Goal: Find specific page/section

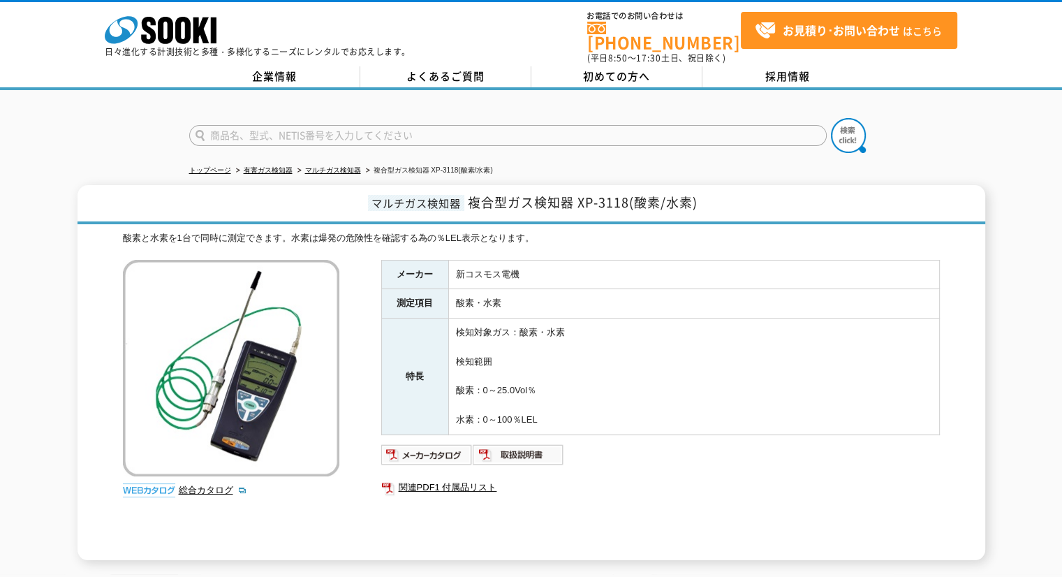
drag, startPoint x: 0, startPoint y: 0, endPoint x: 479, endPoint y: 129, distance: 496.0
click at [479, 129] on input "text" at bounding box center [507, 135] width 637 height 21
type input "X10"
click at [831, 118] on button at bounding box center [848, 135] width 35 height 35
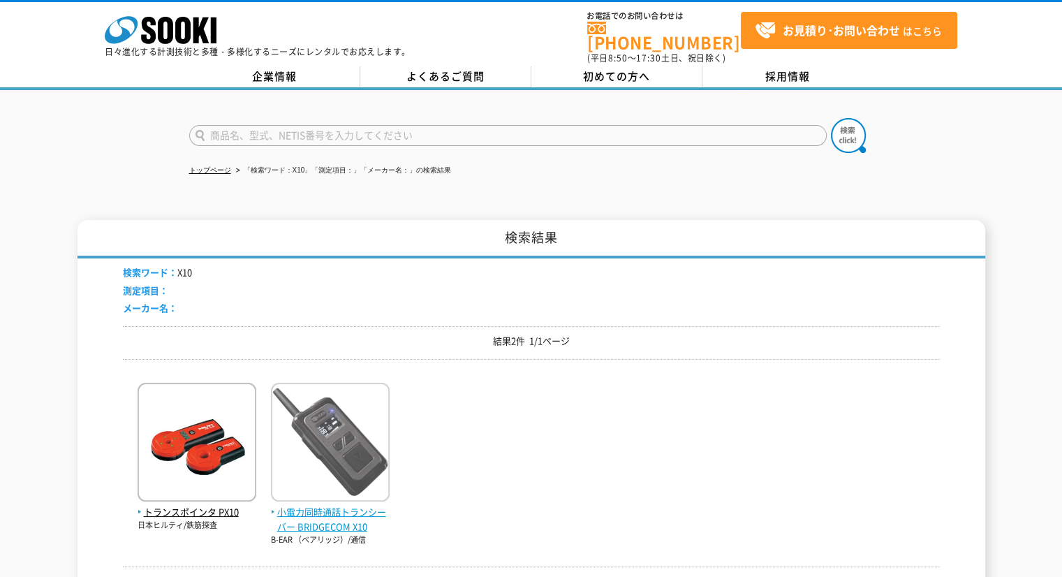
click at [333, 386] on img at bounding box center [330, 444] width 119 height 122
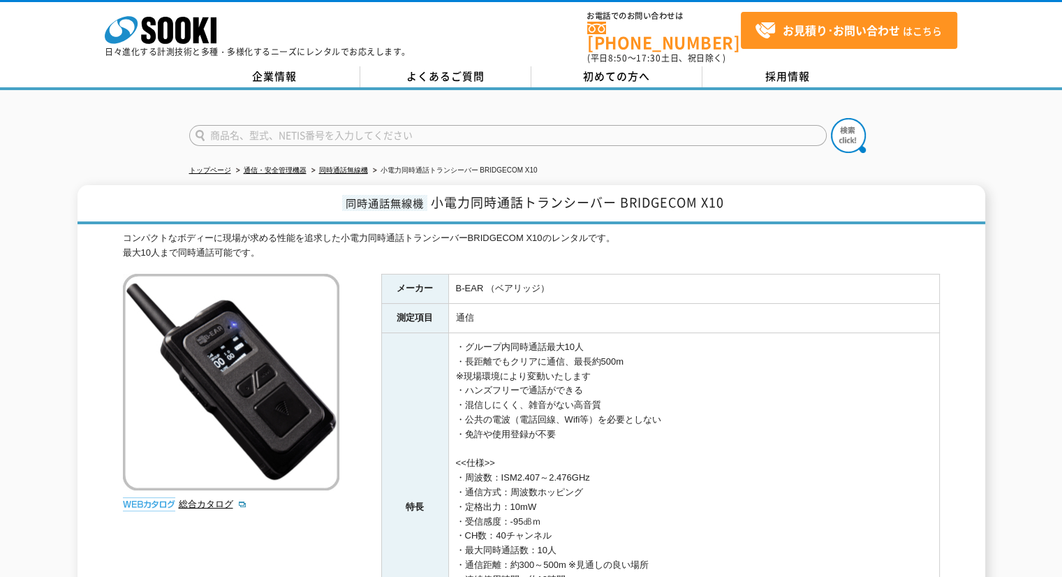
scroll to position [309, 0]
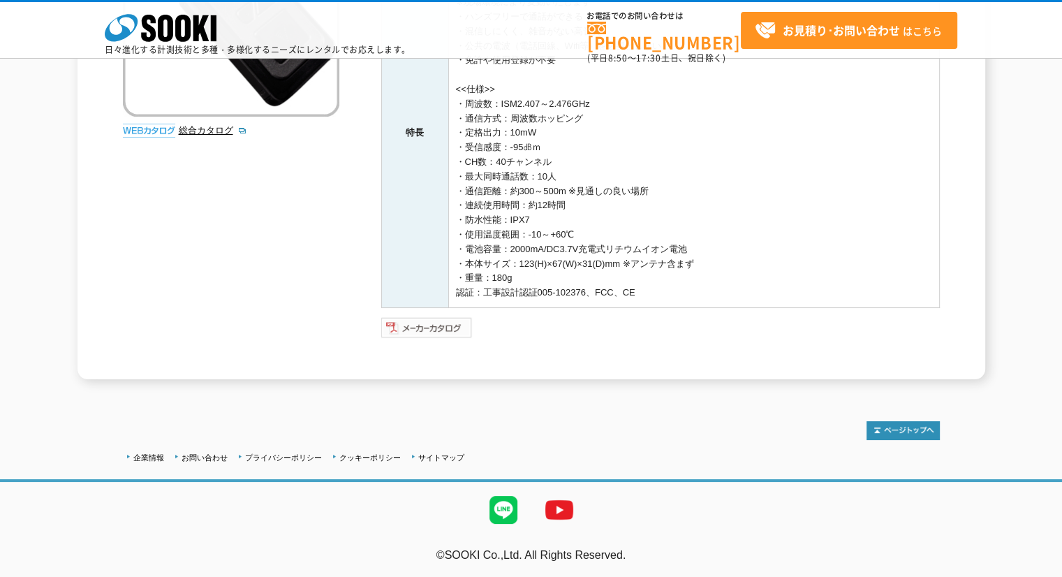
click at [445, 325] on img at bounding box center [426, 327] width 91 height 22
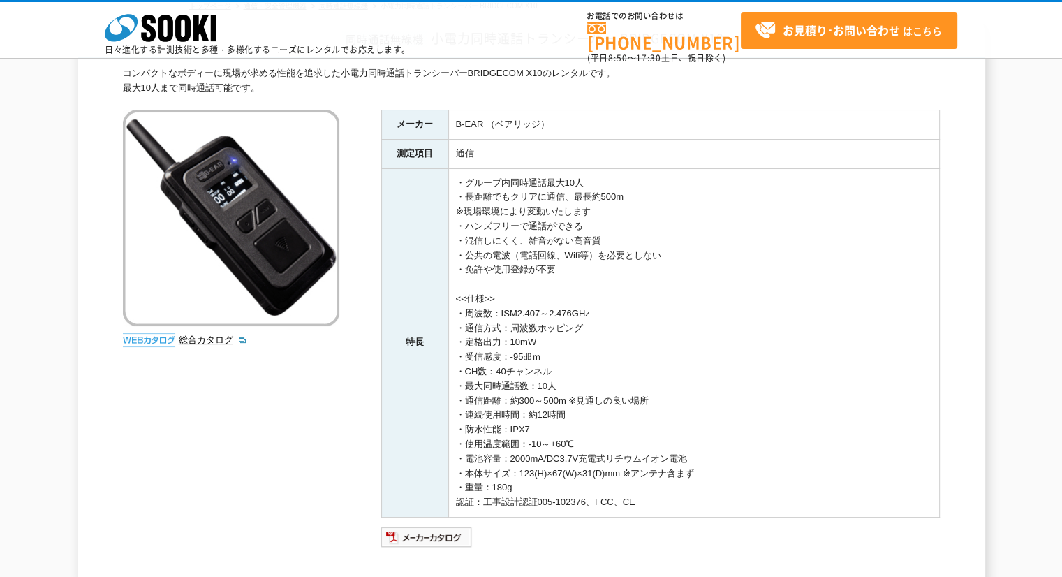
scroll to position [0, 0]
